Goal: Information Seeking & Learning: Learn about a topic

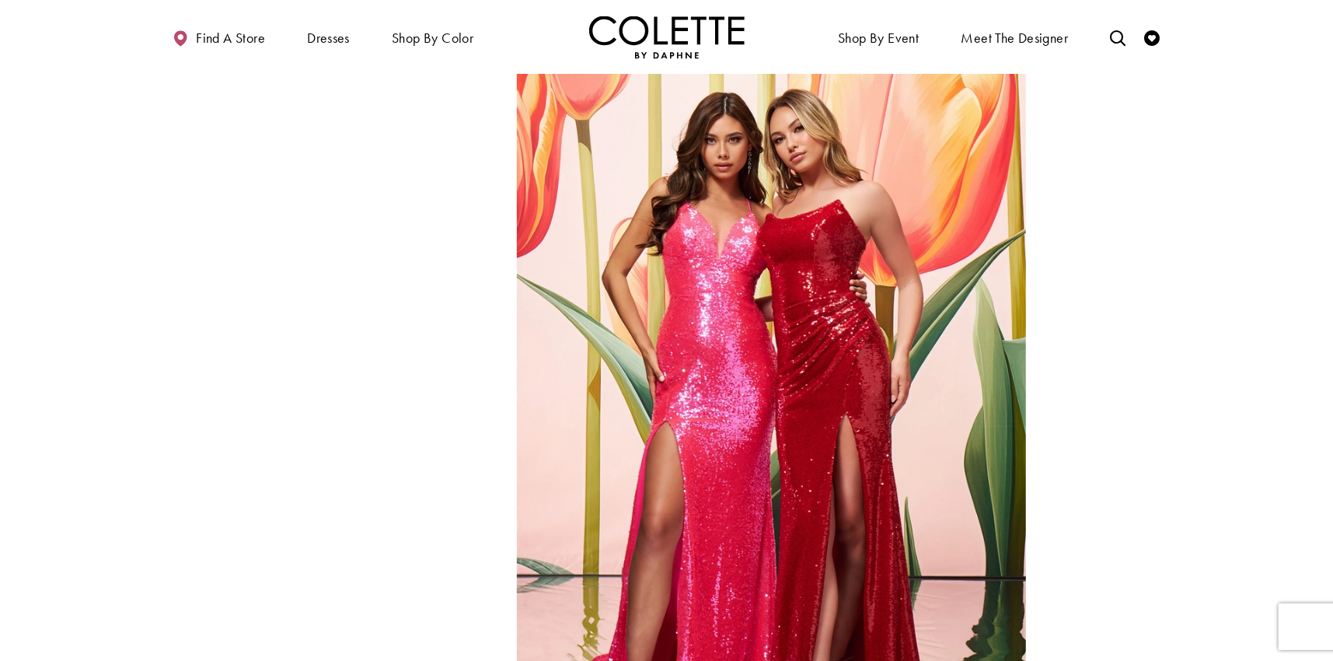
scroll to position [2331, 0]
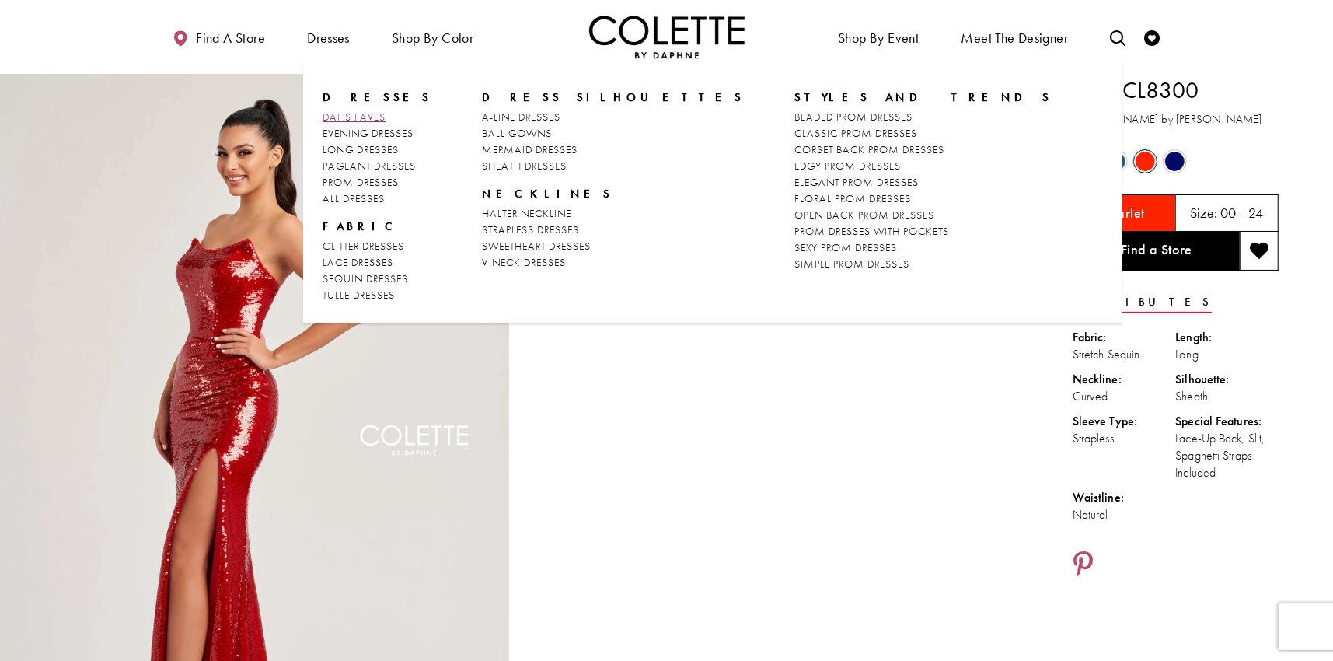
click at [357, 115] on span "DAF'S FAVES" at bounding box center [353, 117] width 63 height 14
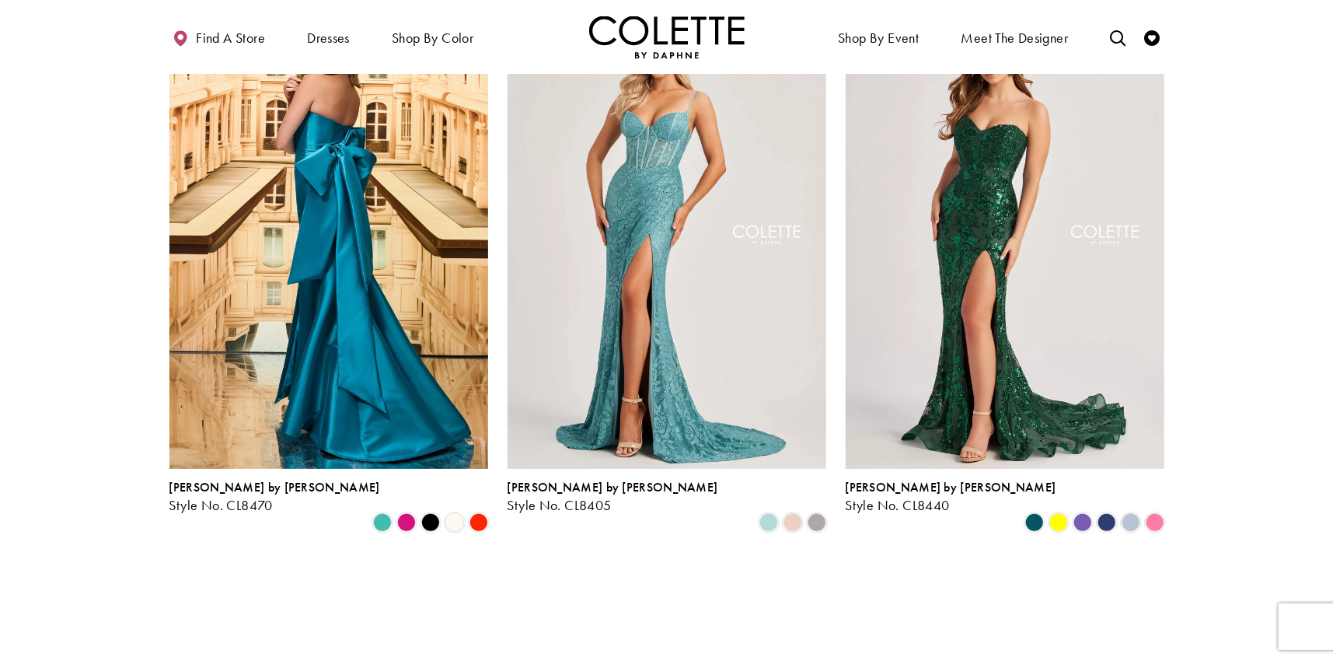
scroll to position [155, 0]
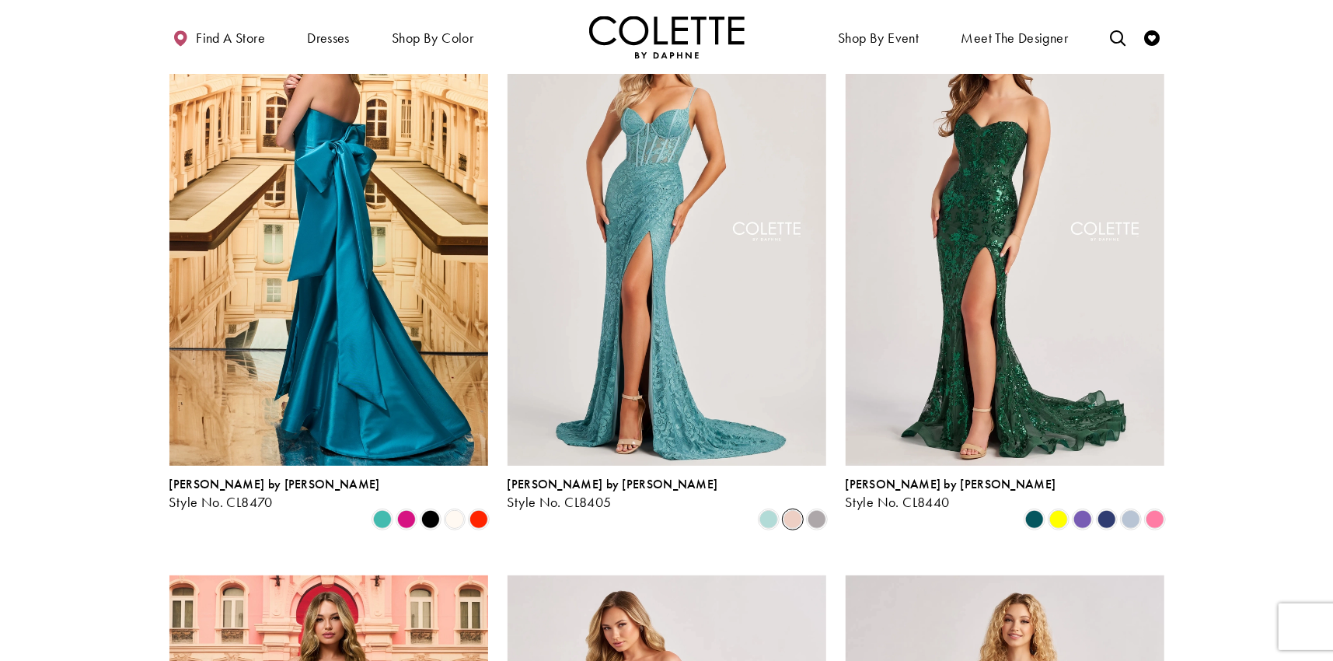
click at [798, 510] on span "Product List" at bounding box center [792, 519] width 19 height 19
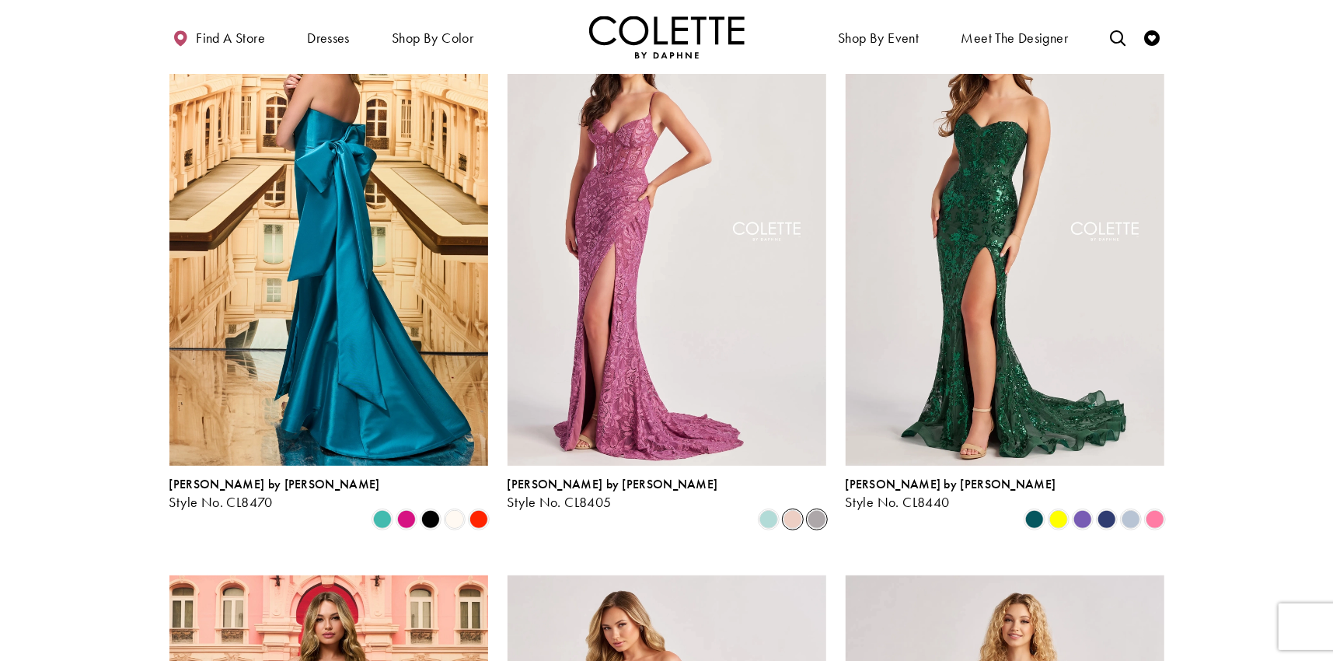
click at [812, 510] on span "Product List" at bounding box center [816, 519] width 19 height 19
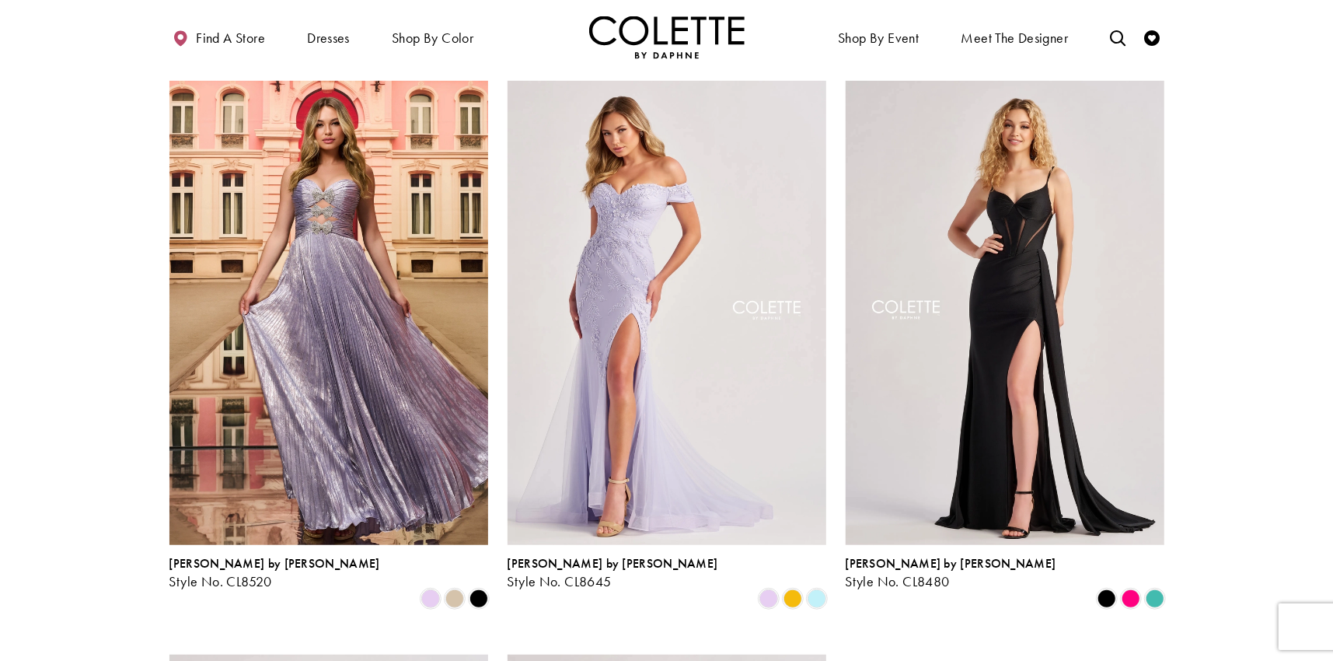
scroll to position [699, 0]
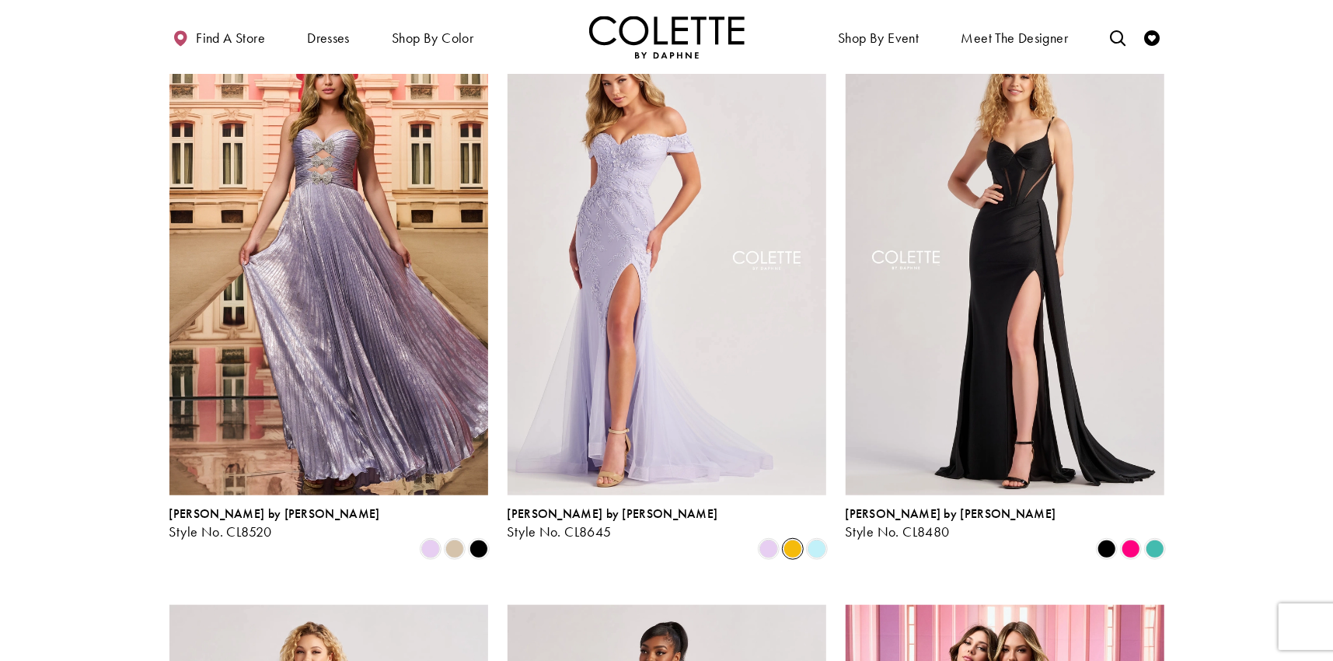
click at [785, 539] on span "Product List" at bounding box center [792, 548] width 19 height 19
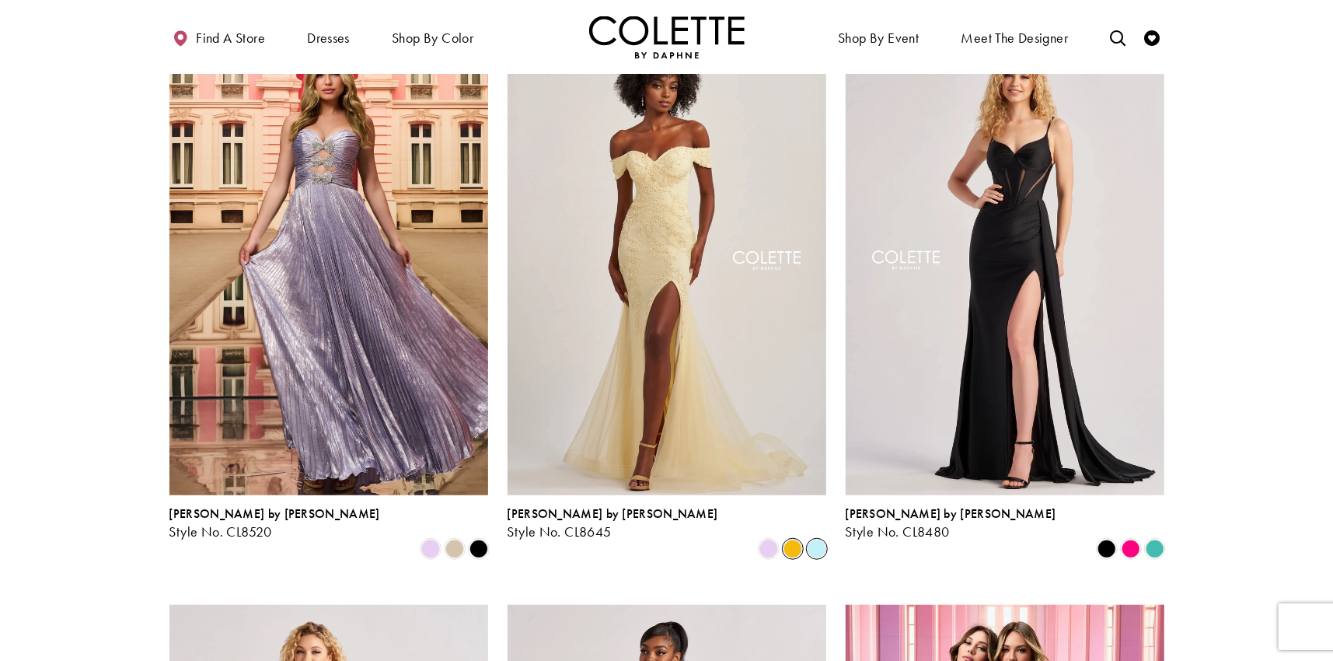
click at [820, 539] on span "Product List" at bounding box center [816, 548] width 19 height 19
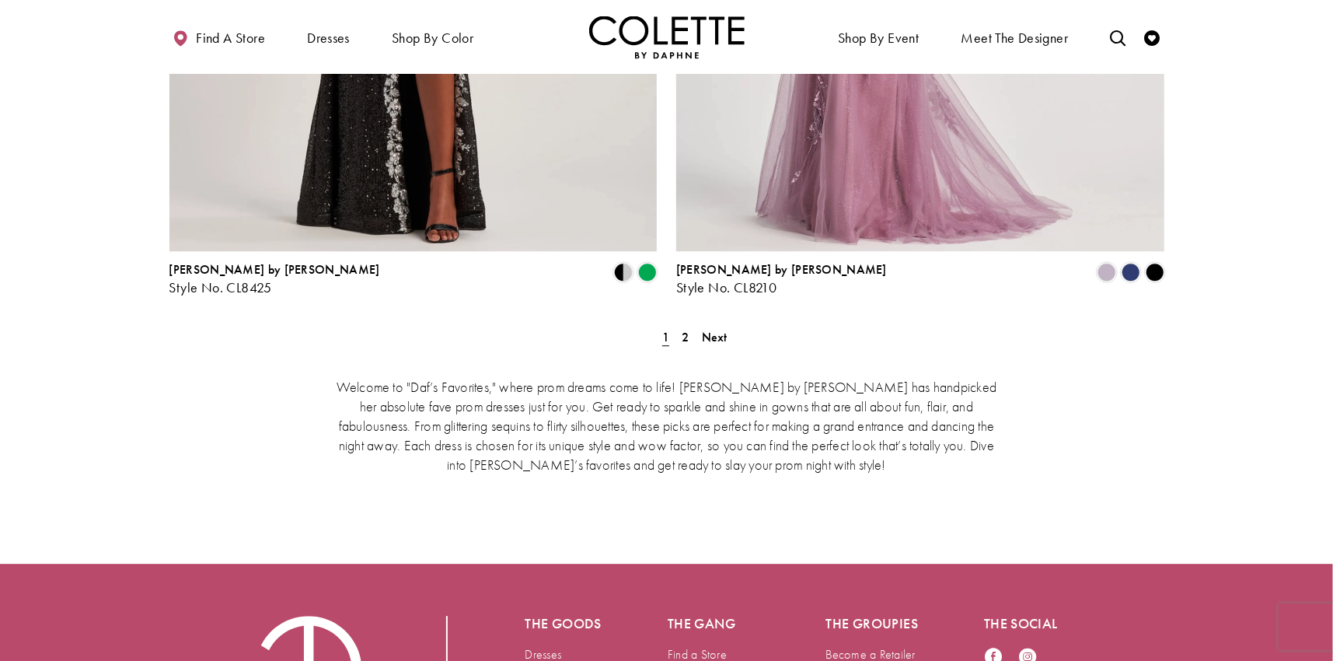
scroll to position [2953, 0]
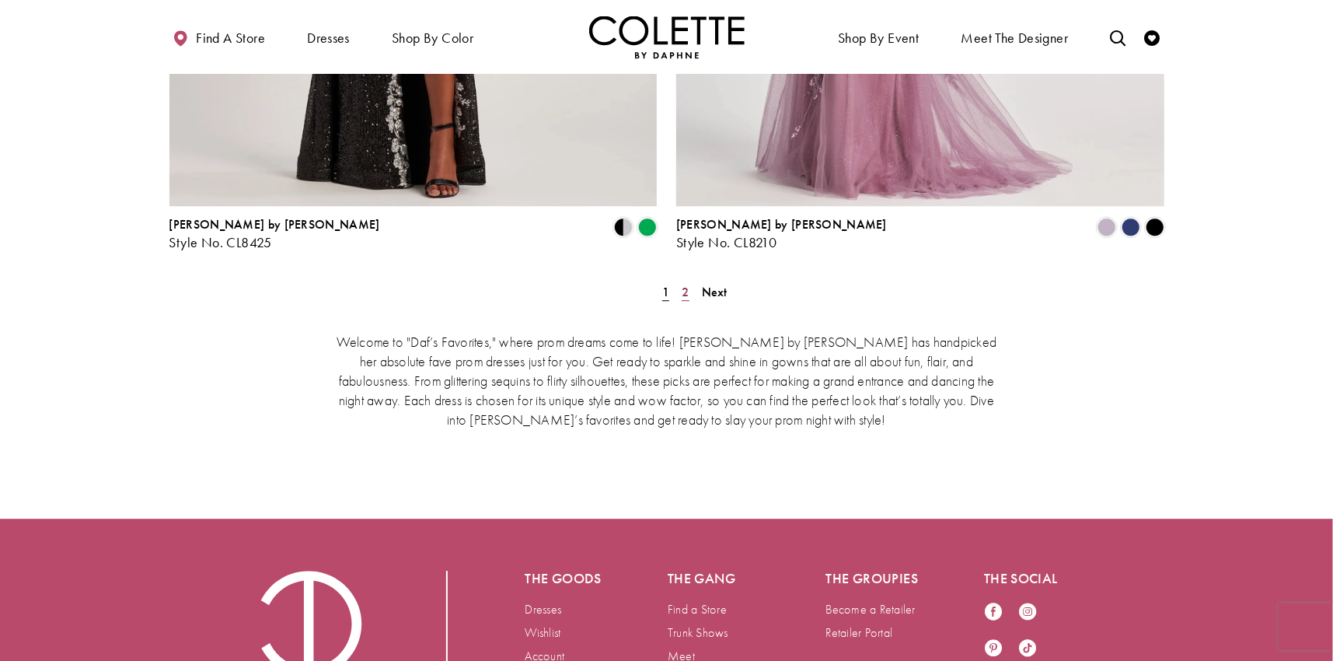
click at [682, 284] on span "2" at bounding box center [685, 292] width 7 height 16
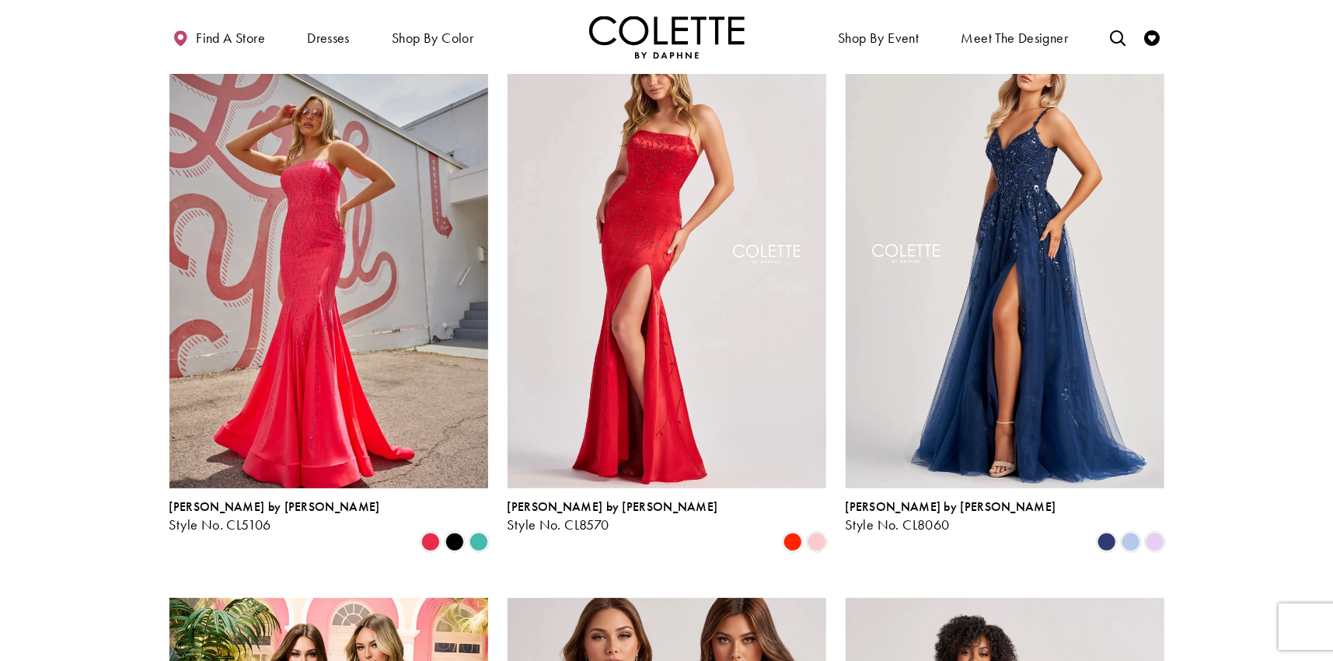
scroll to position [84, 0]
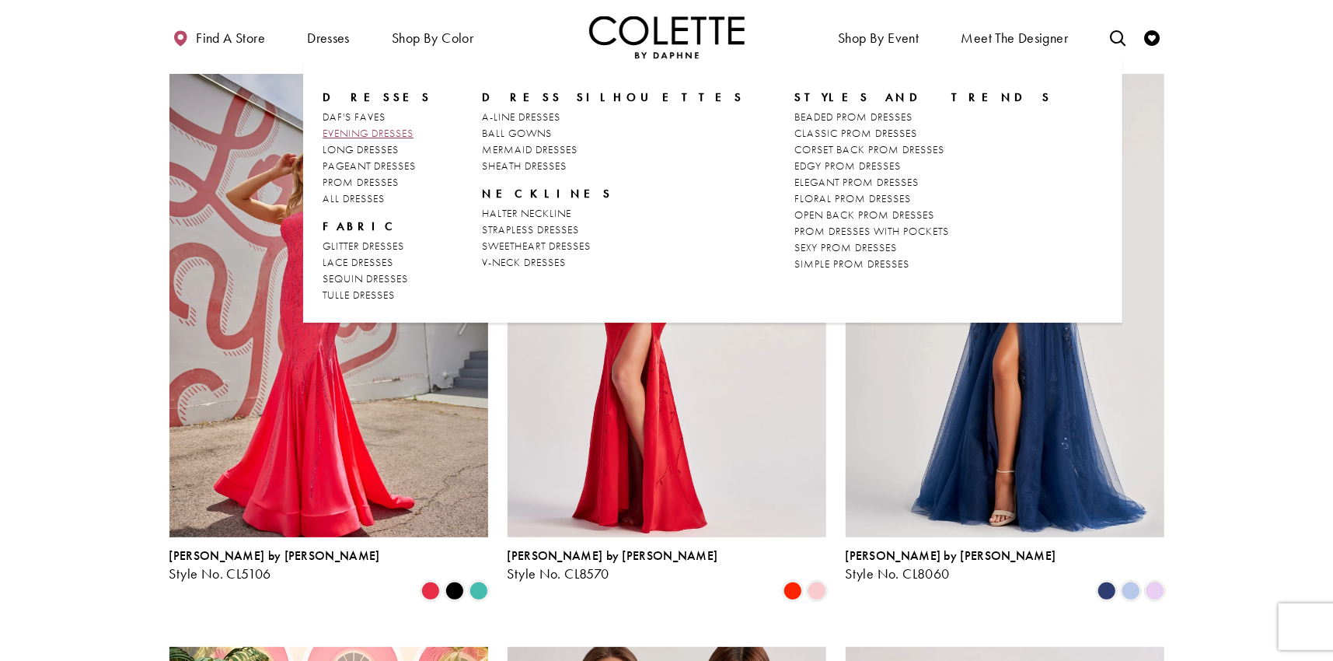
click at [364, 137] on span "EVENING DRESSES" at bounding box center [367, 133] width 91 height 14
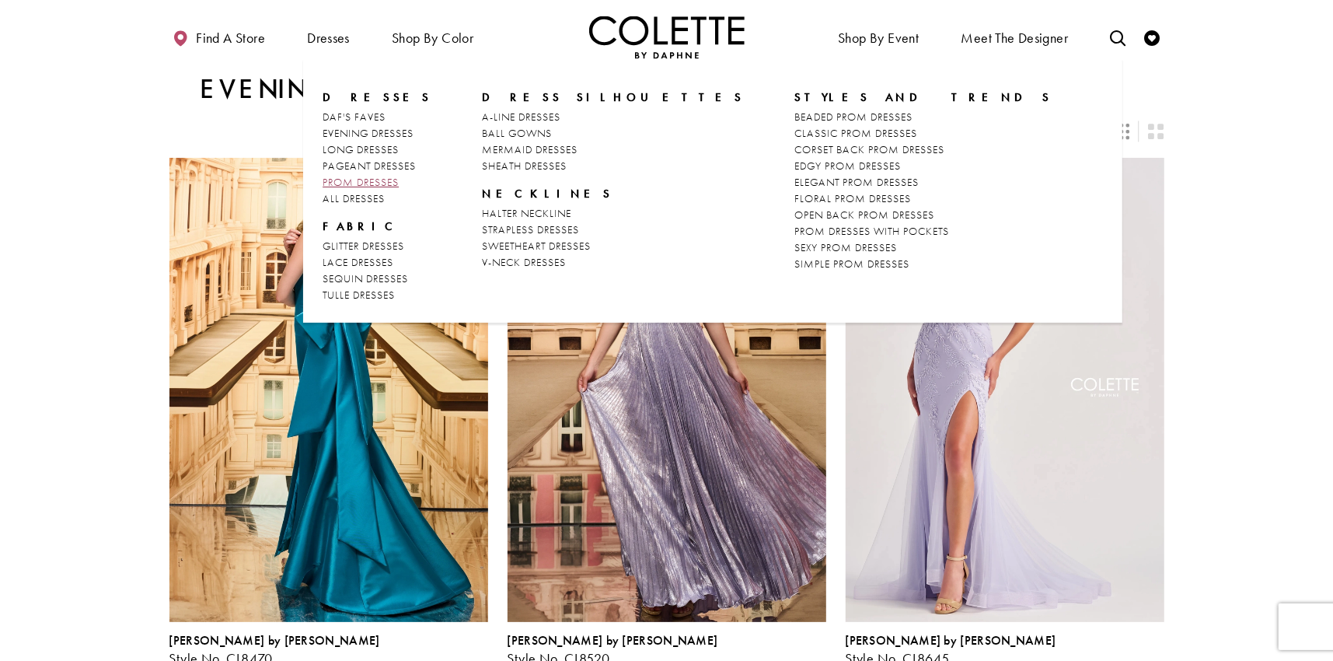
click at [368, 178] on span "PROM DRESSES" at bounding box center [360, 182] width 76 height 14
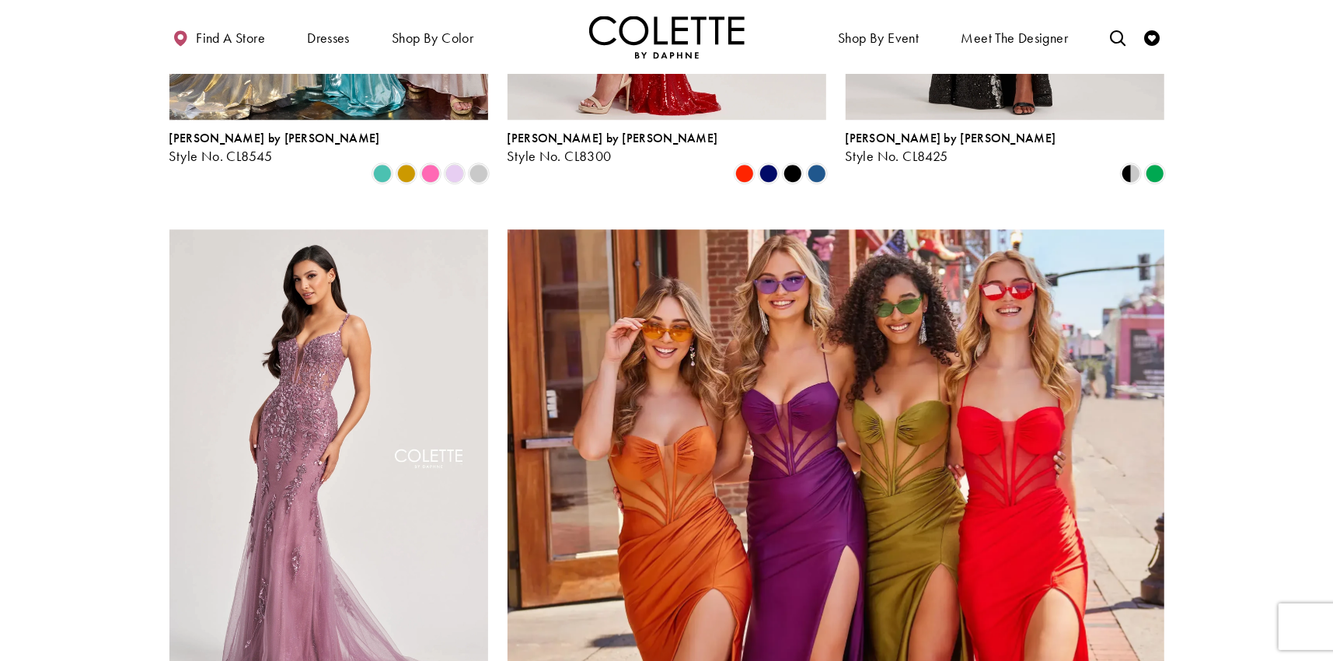
scroll to position [3186, 0]
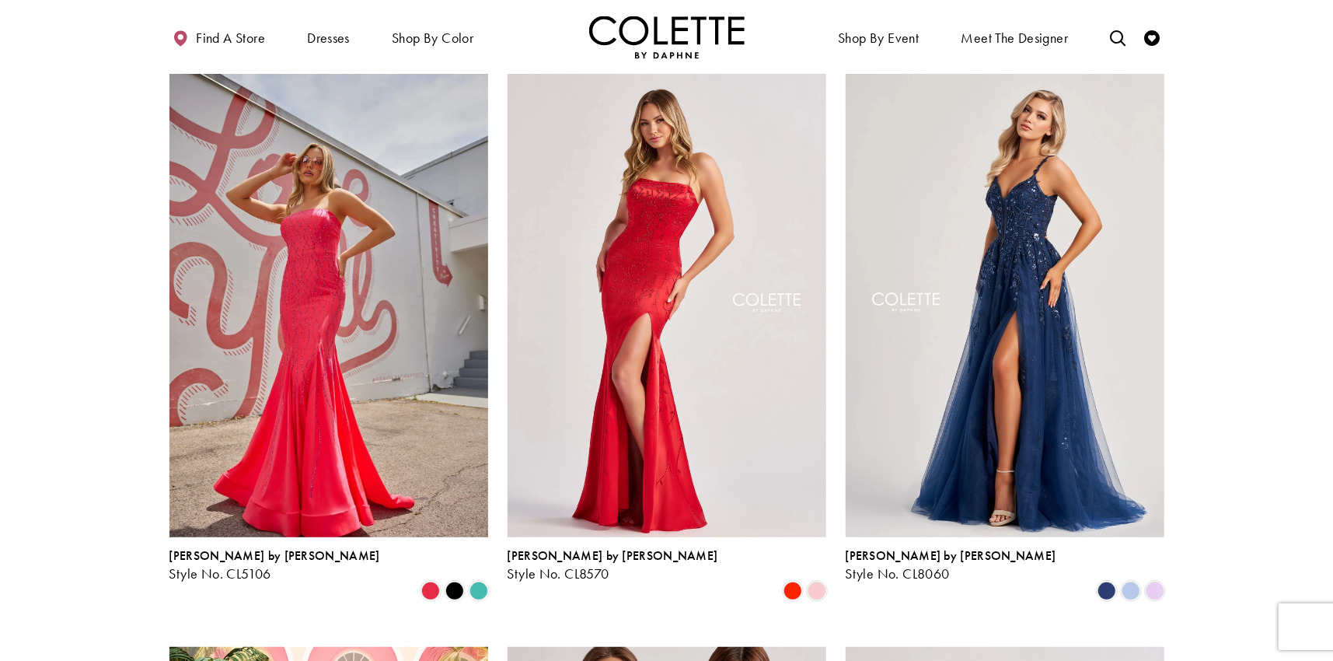
scroll to position [399, 0]
click at [1134, 582] on span "Product List" at bounding box center [1130, 591] width 19 height 19
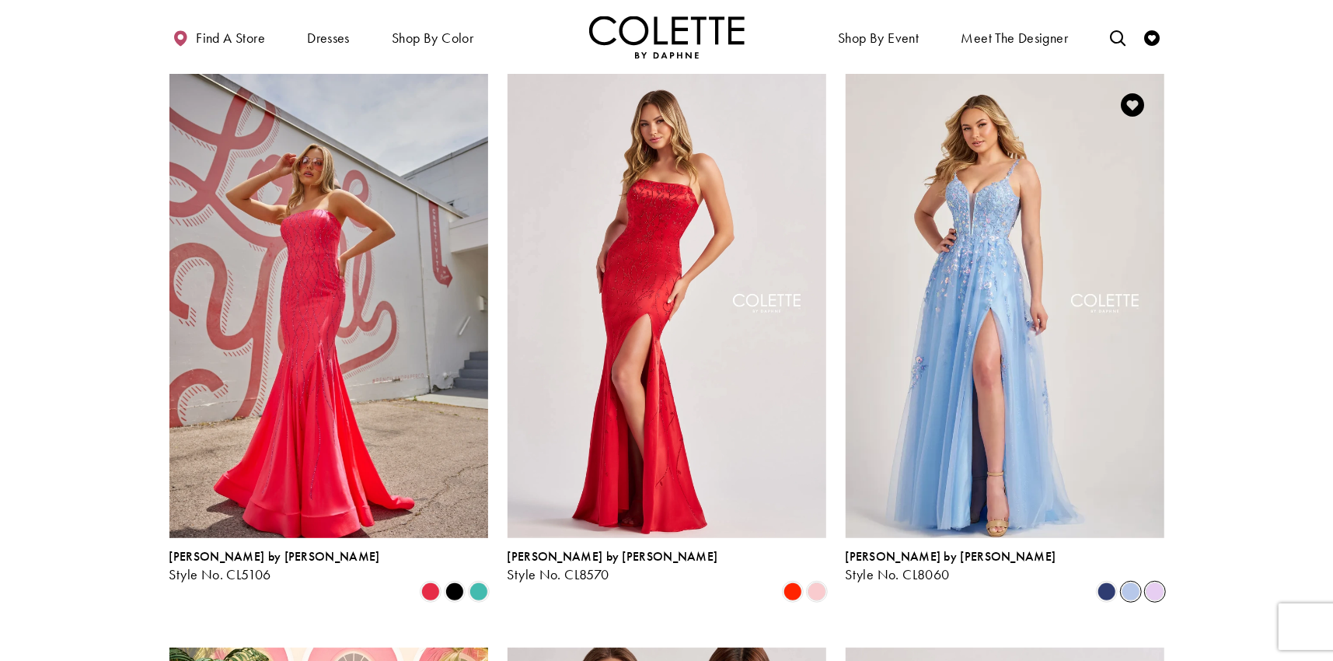
click at [1163, 582] on span "Product List" at bounding box center [1154, 591] width 19 height 19
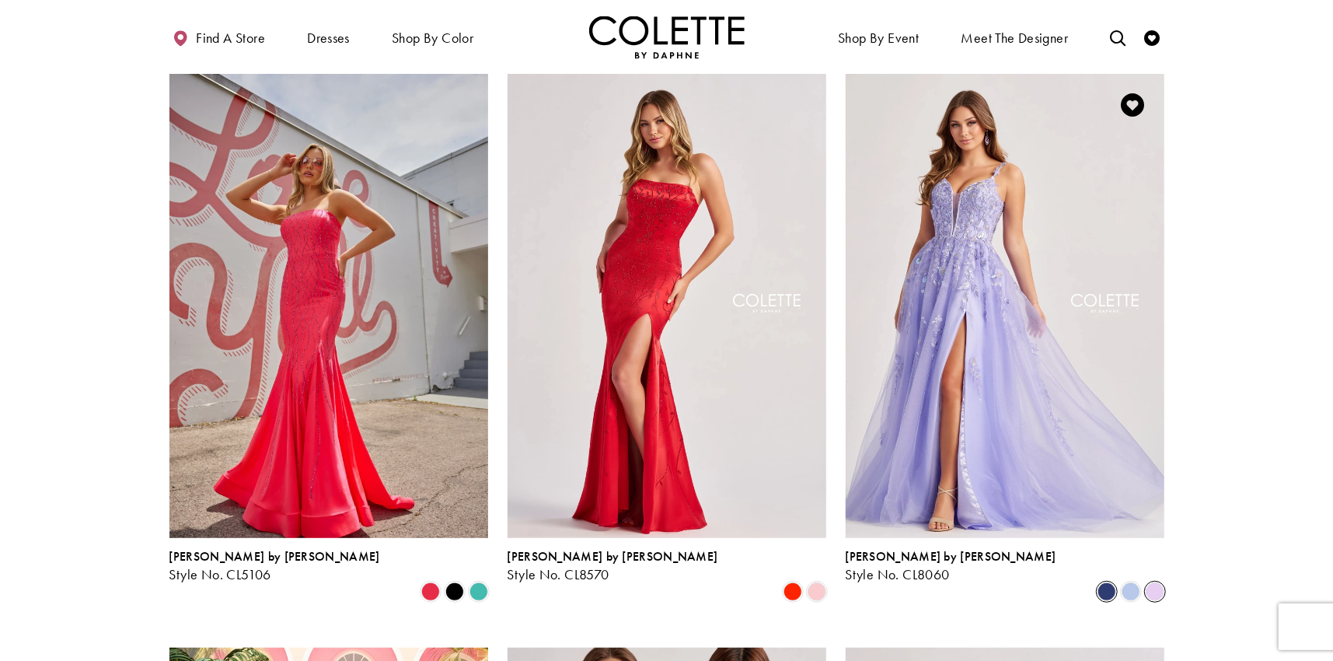
click at [1099, 582] on span "Product List" at bounding box center [1106, 591] width 19 height 19
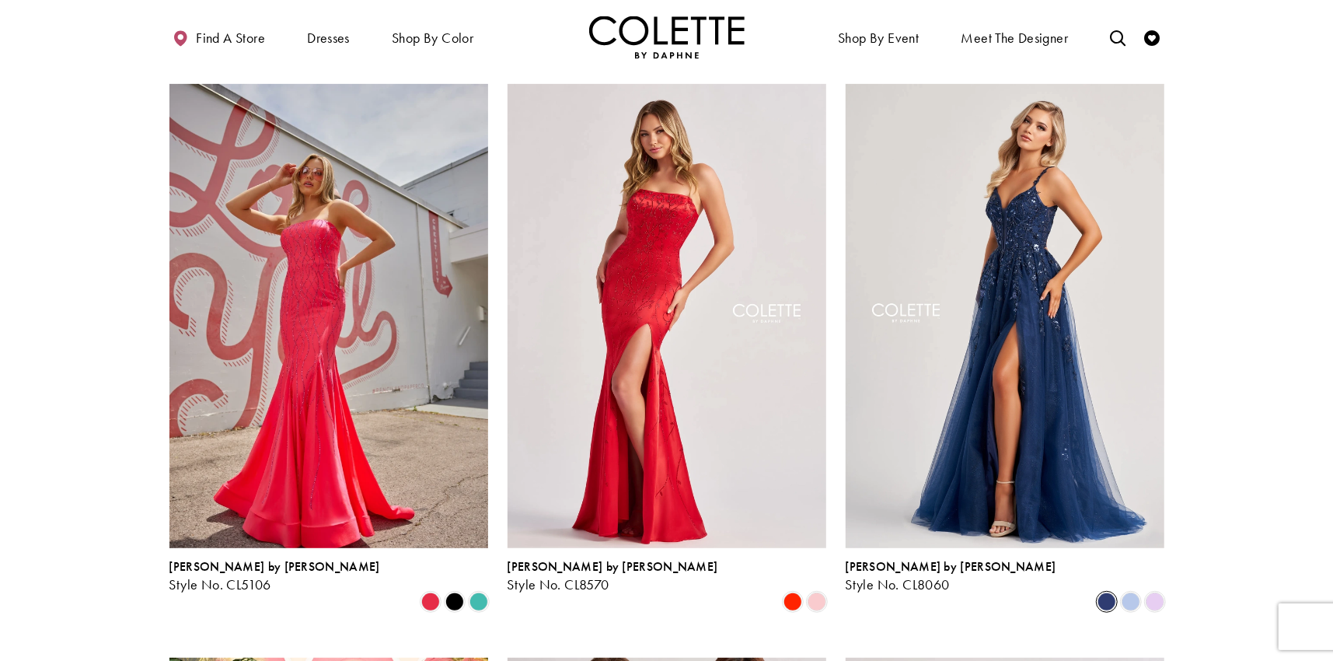
scroll to position [0, 0]
